Goal: Information Seeking & Learning: Learn about a topic

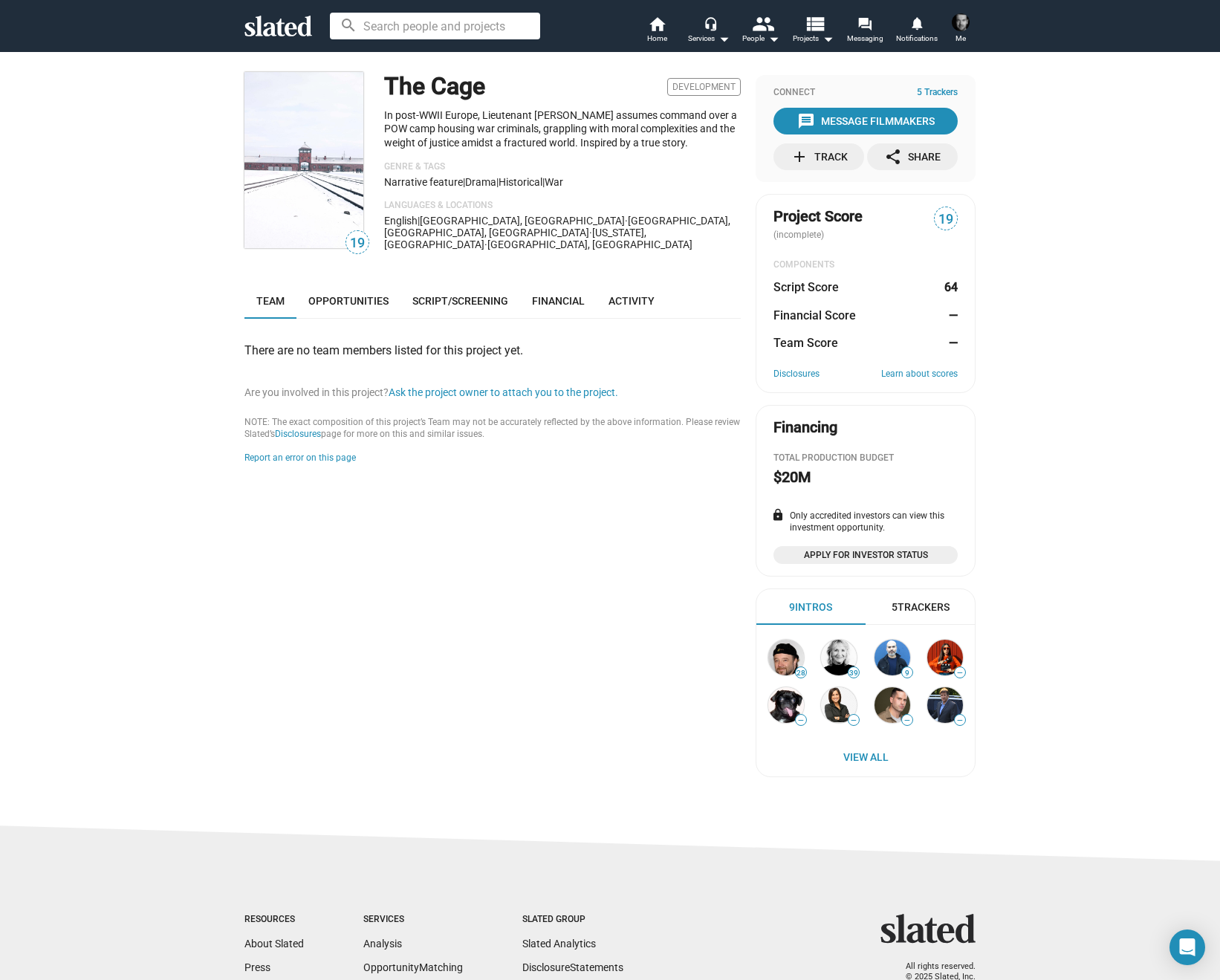
click at [828, 158] on div "add Track" at bounding box center [820, 157] width 57 height 27
click at [370, 295] on span "Opportunities" at bounding box center [348, 301] width 80 height 12
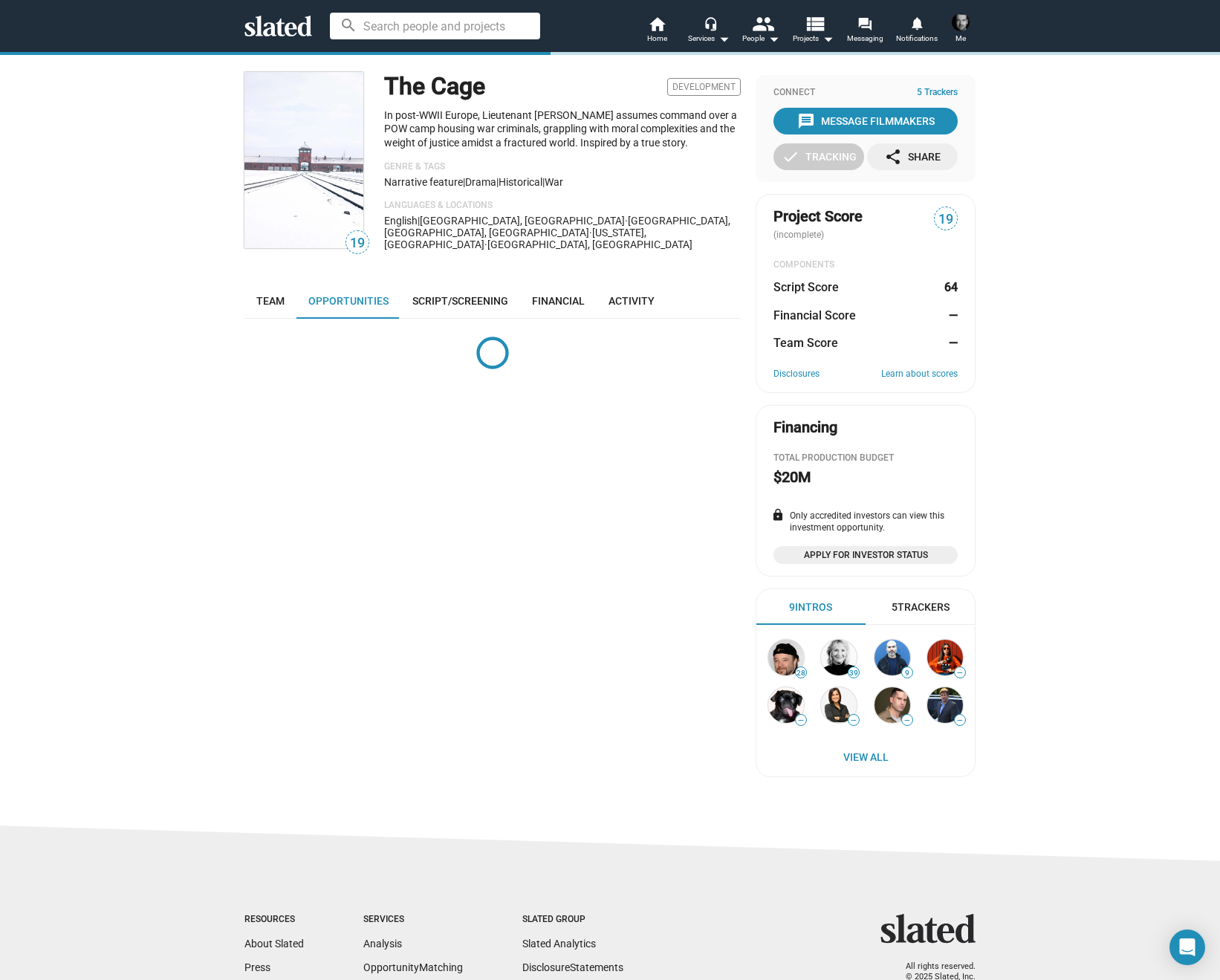
scroll to position [148, 0]
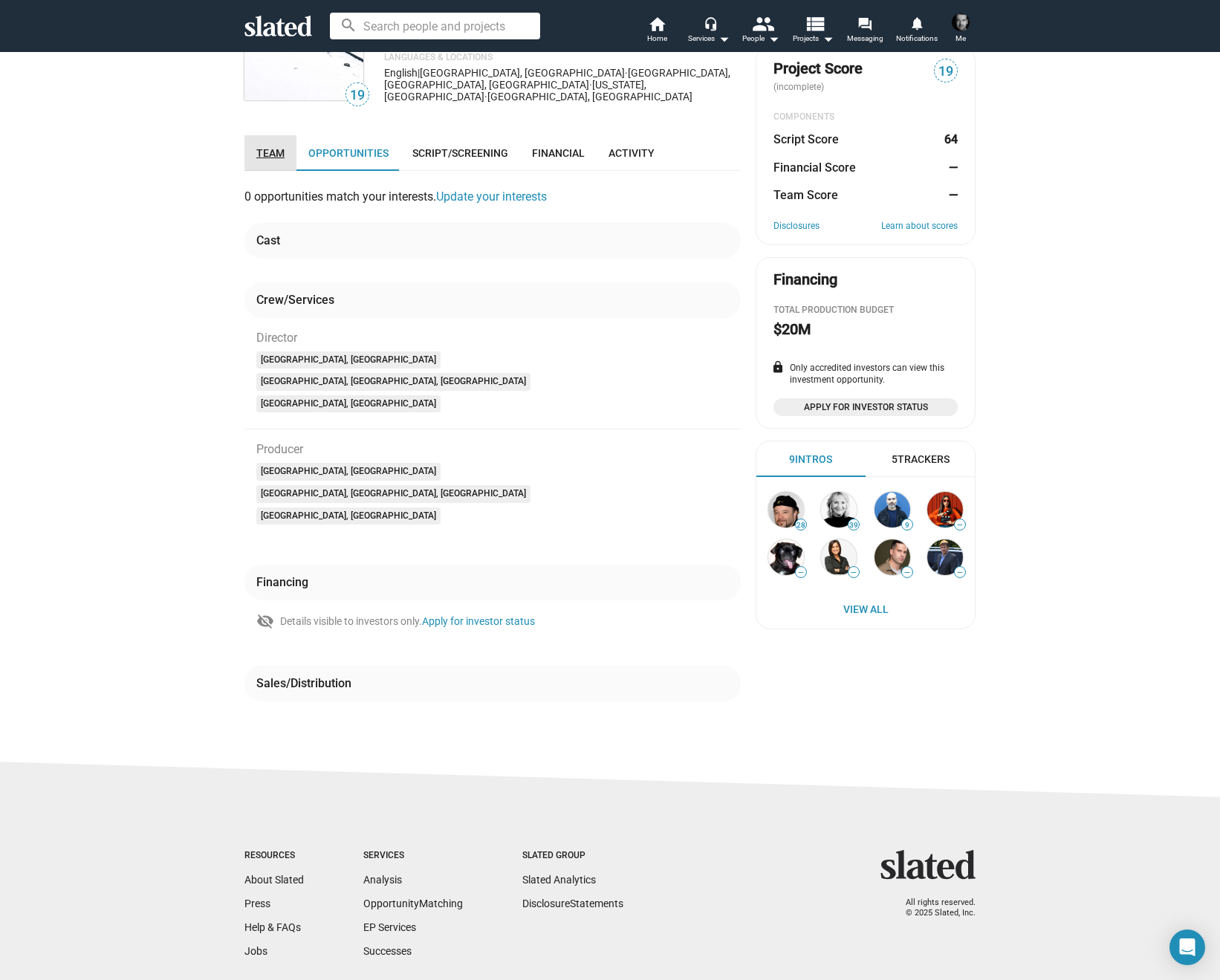
click at [273, 147] on span "Team" at bounding box center [271, 153] width 28 height 12
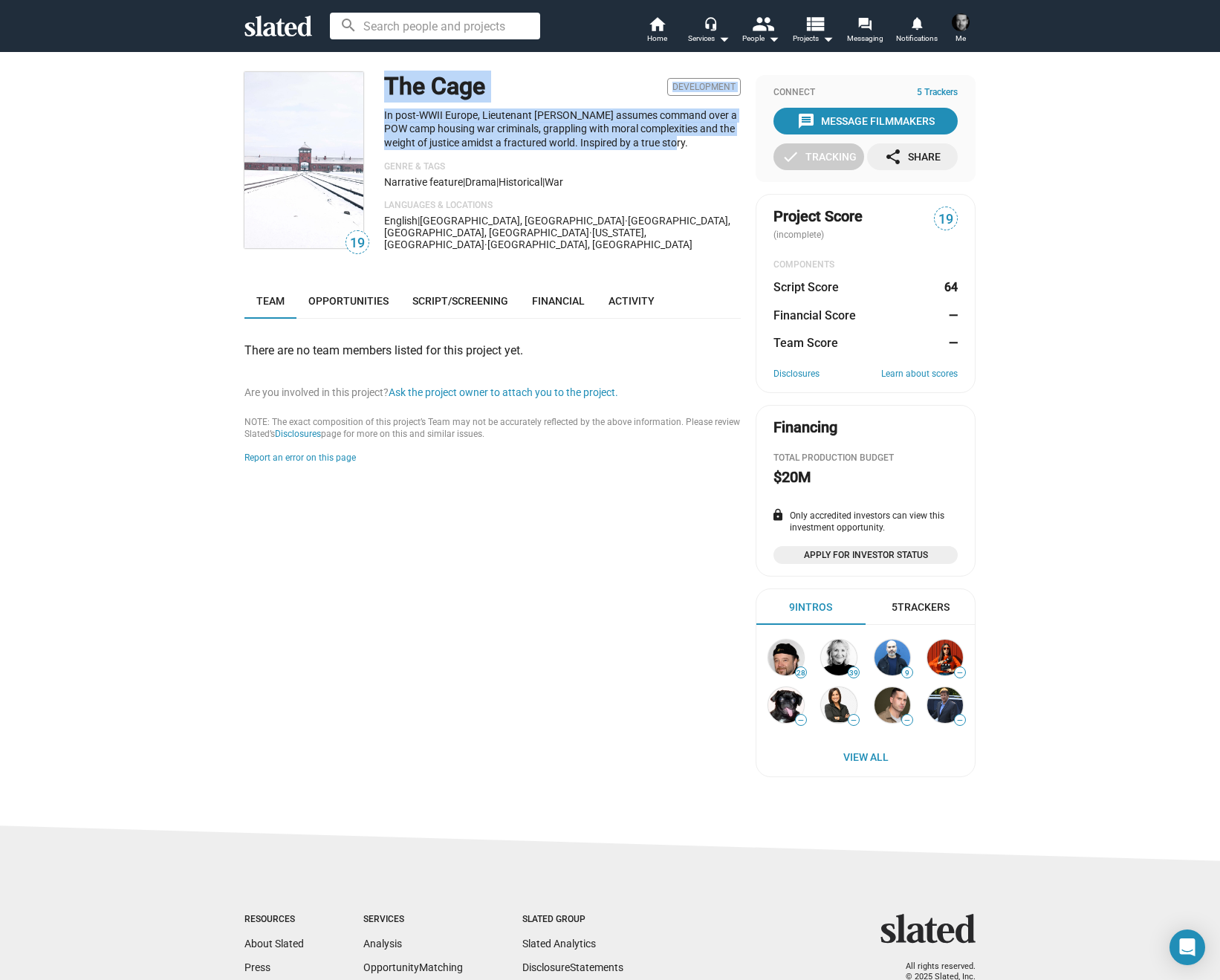
drag, startPoint x: 689, startPoint y: 137, endPoint x: 385, endPoint y: 86, distance: 308.2
click at [385, 86] on div "The Cage Development In post-WWII Europe, Lieutenant Fred Eller assumes command…" at bounding box center [563, 167] width 357 height 190
copy div "The Cage Development In post-WWII Europe, Lieutenant Fred Eller assumes command…"
